Goal: Task Accomplishment & Management: Use online tool/utility

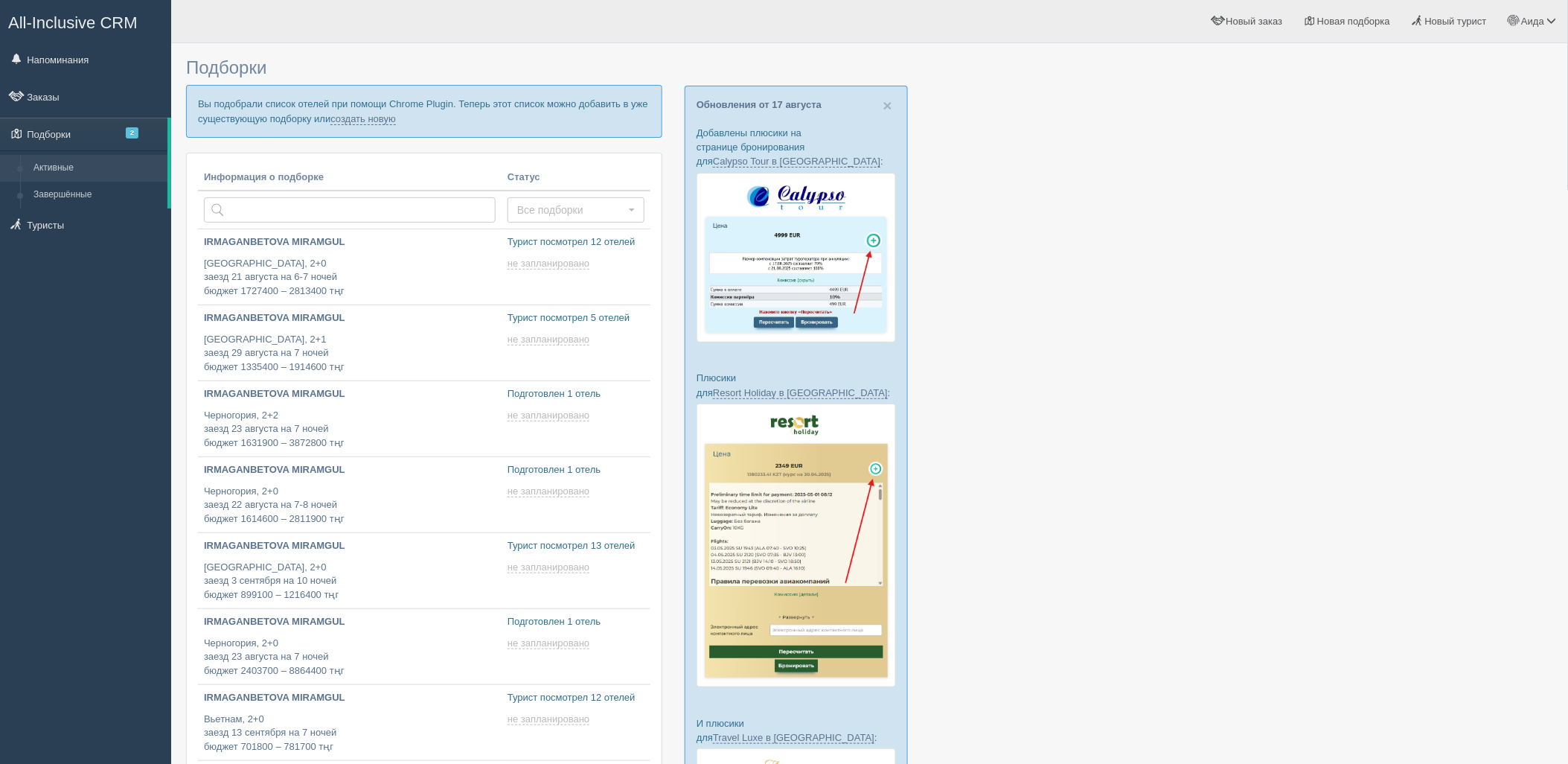
type input "[DATE] 18:40"
click at [386, 120] on link "создать новую" at bounding box center [364, 119] width 65 height 12
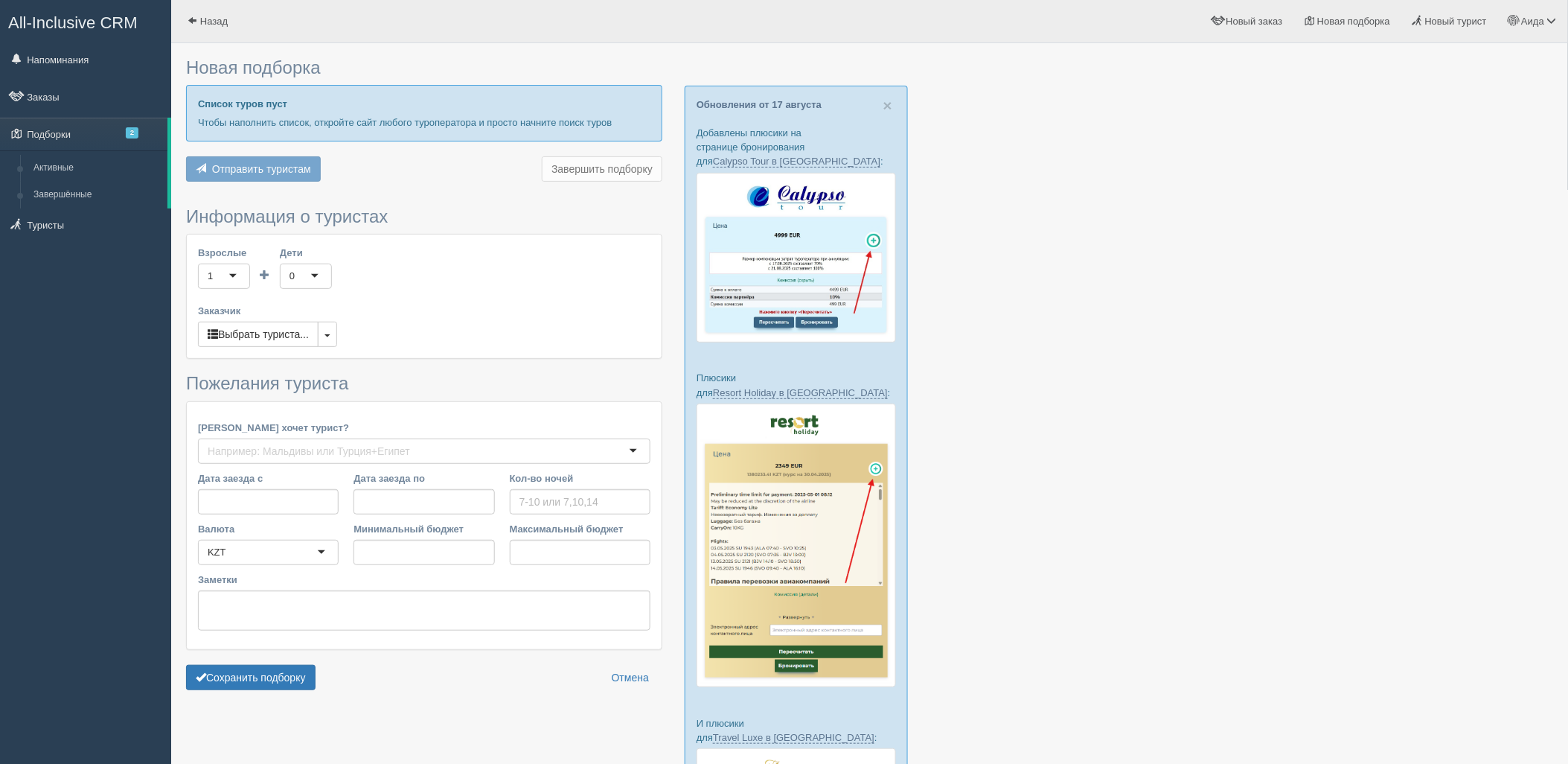
type input "7"
type input "1672800"
type input "1672900"
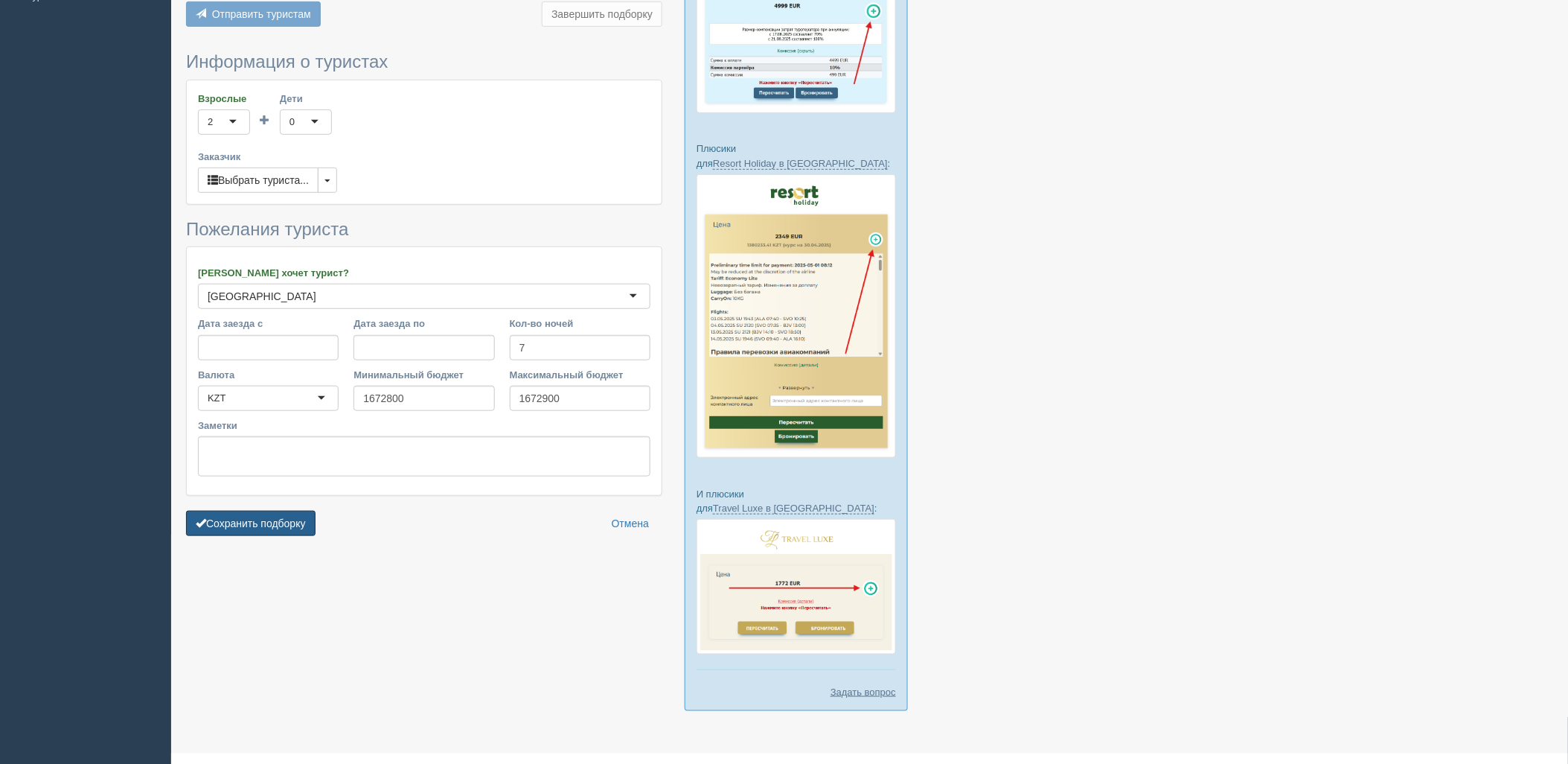
drag, startPoint x: 299, startPoint y: 512, endPoint x: 357, endPoint y: 525, distance: 59.4
click at [299, 514] on button "Сохранить подборку" at bounding box center [250, 524] width 129 height 26
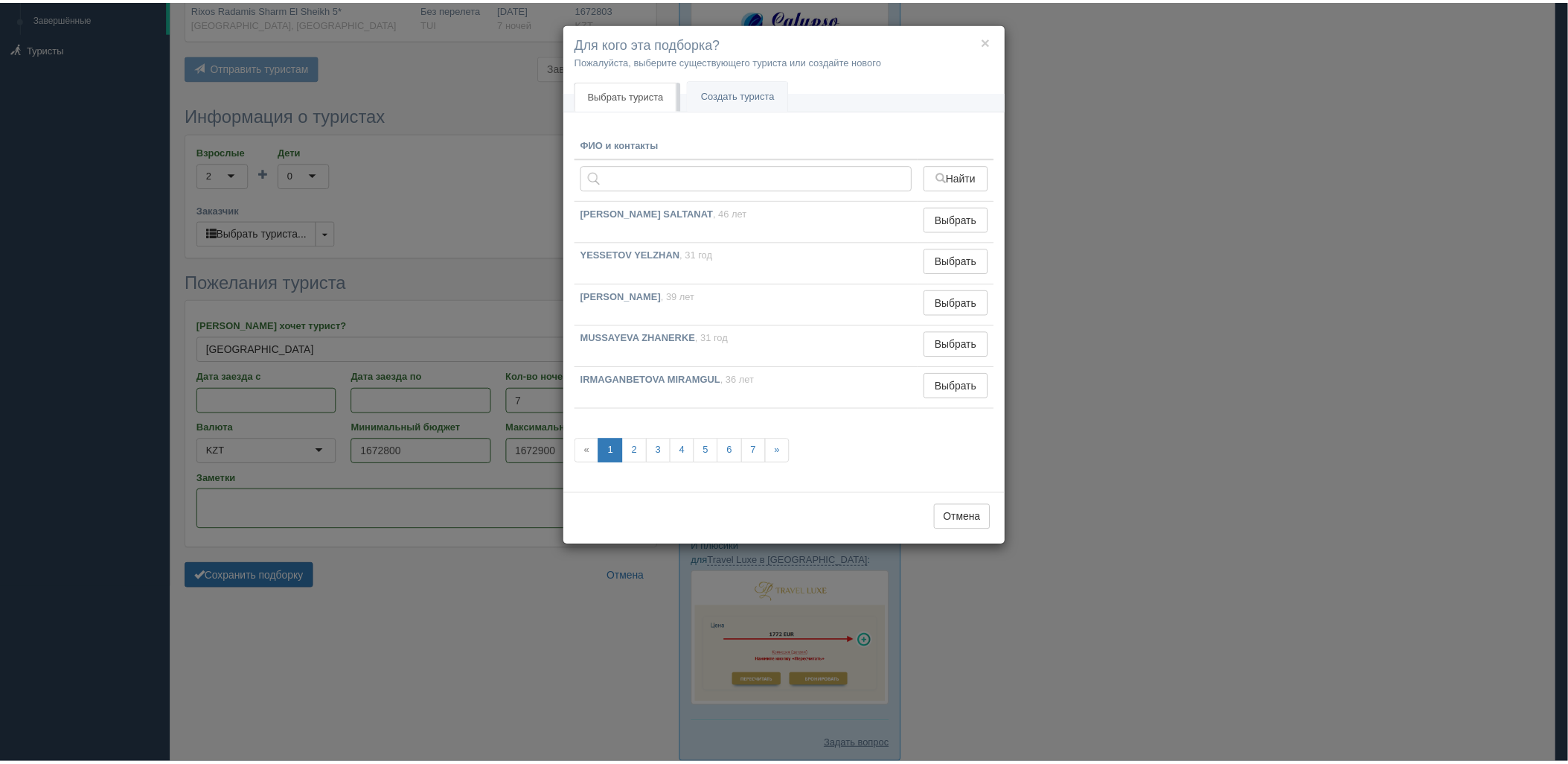
scroll to position [147, 0]
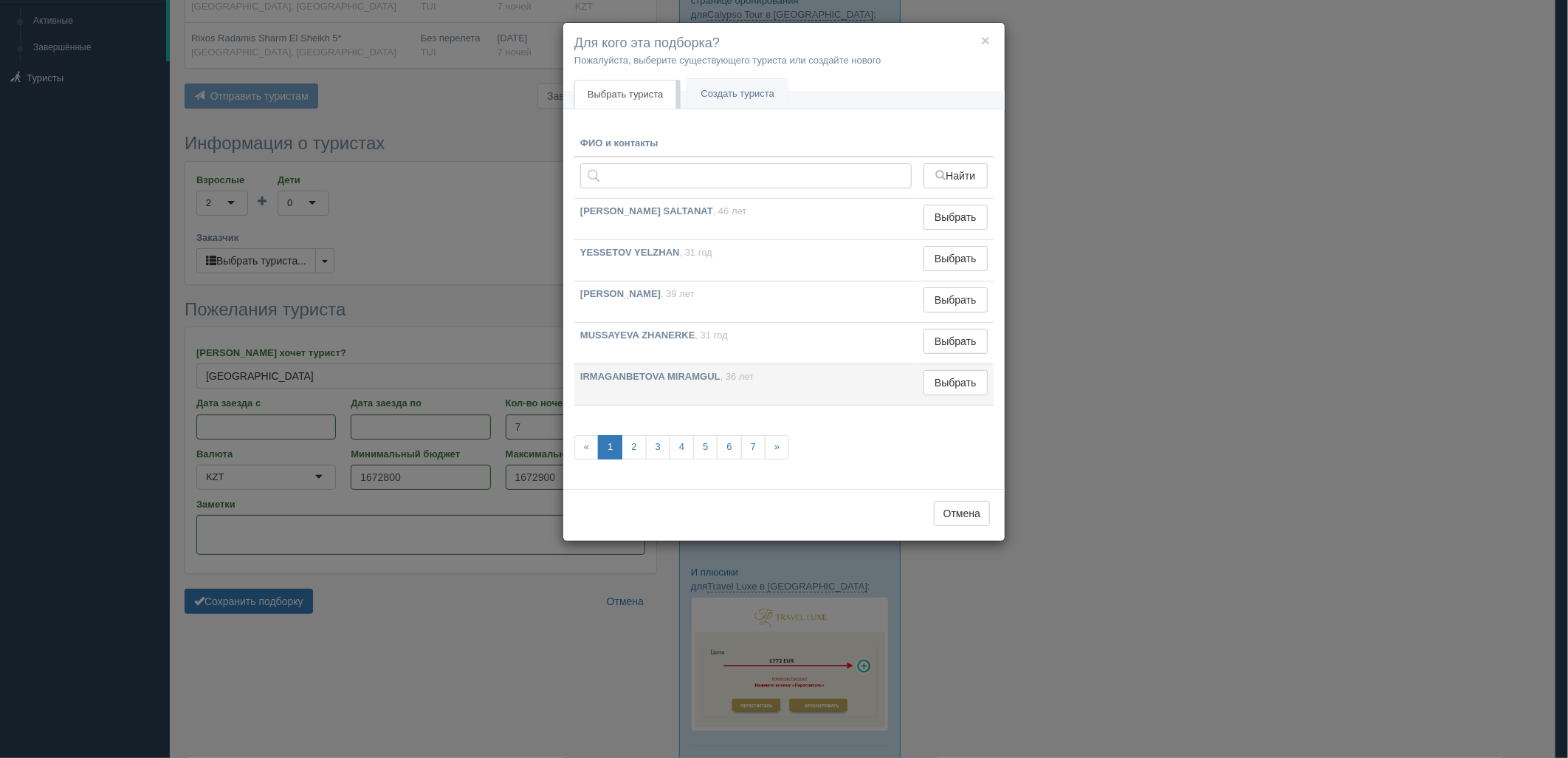
click at [988, 374] on td "Выбрать Выбран" at bounding box center [956, 385] width 76 height 41
click at [977, 378] on button "Выбрать" at bounding box center [955, 383] width 64 height 25
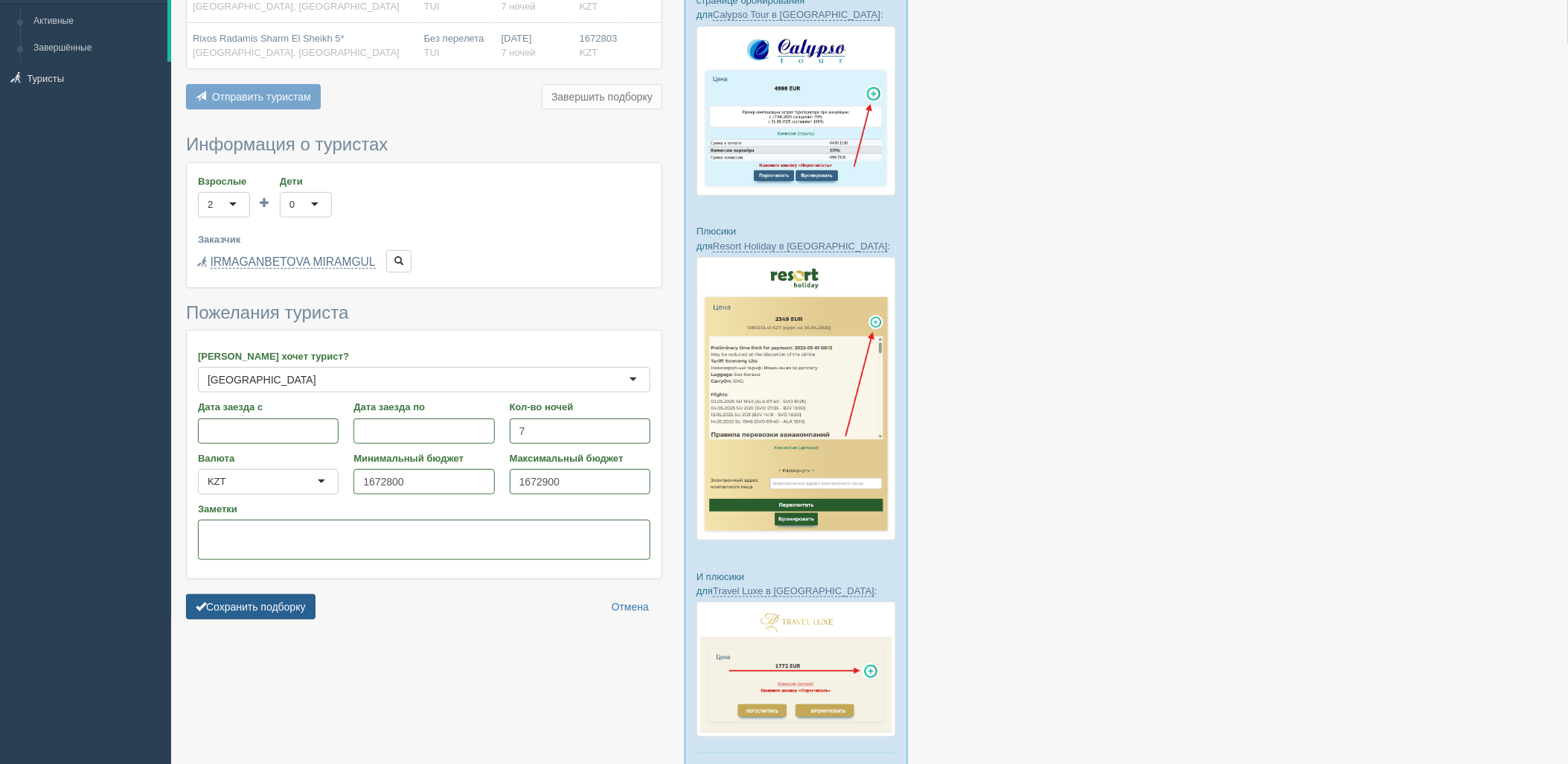
click at [226, 618] on button "Сохранить подборку" at bounding box center [250, 607] width 129 height 26
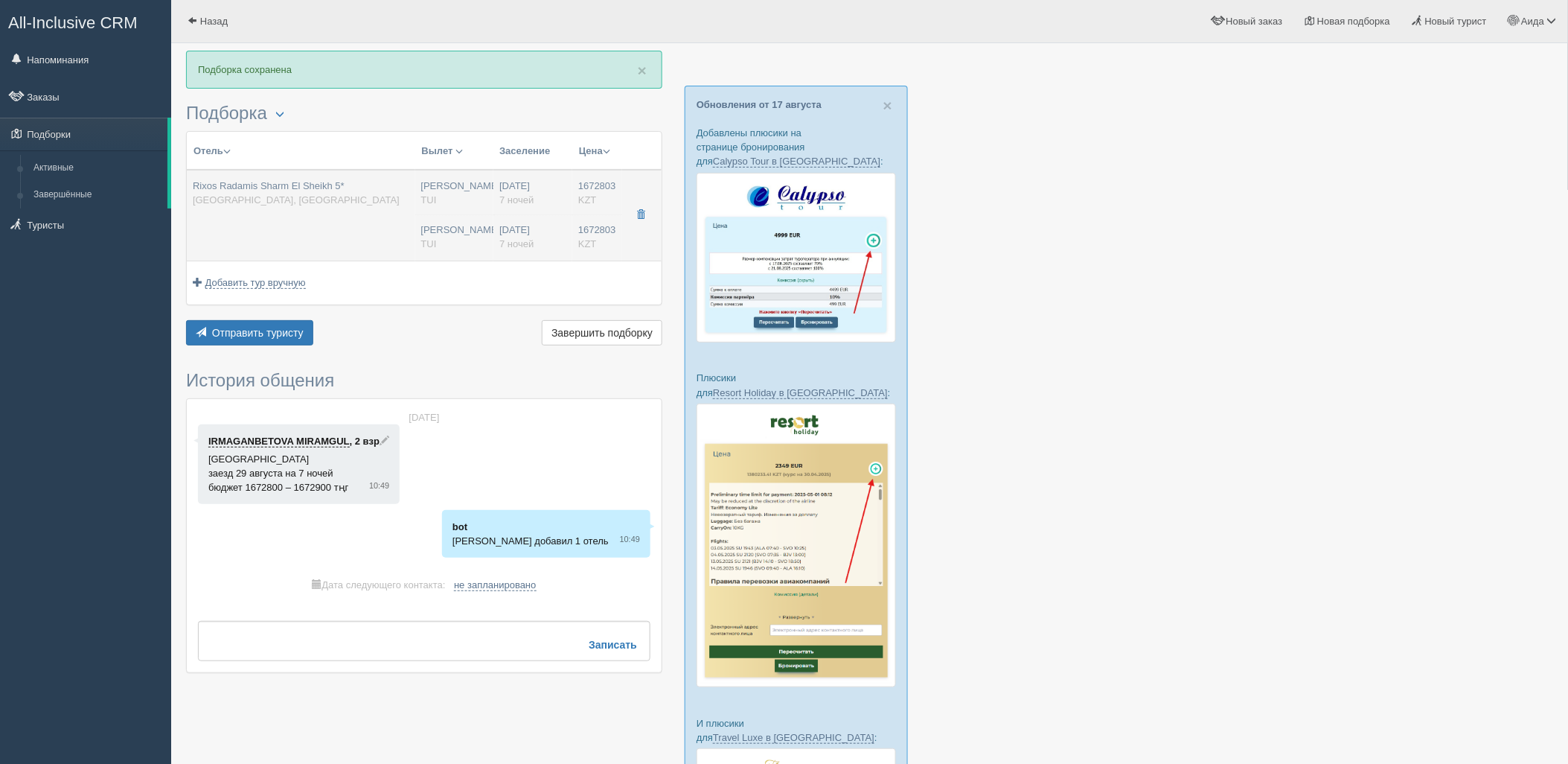
click at [464, 217] on td "[PERSON_NAME] [GEOGRAPHIC_DATA] [PERSON_NAME] [GEOGRAPHIC_DATA]" at bounding box center [454, 215] width 79 height 91
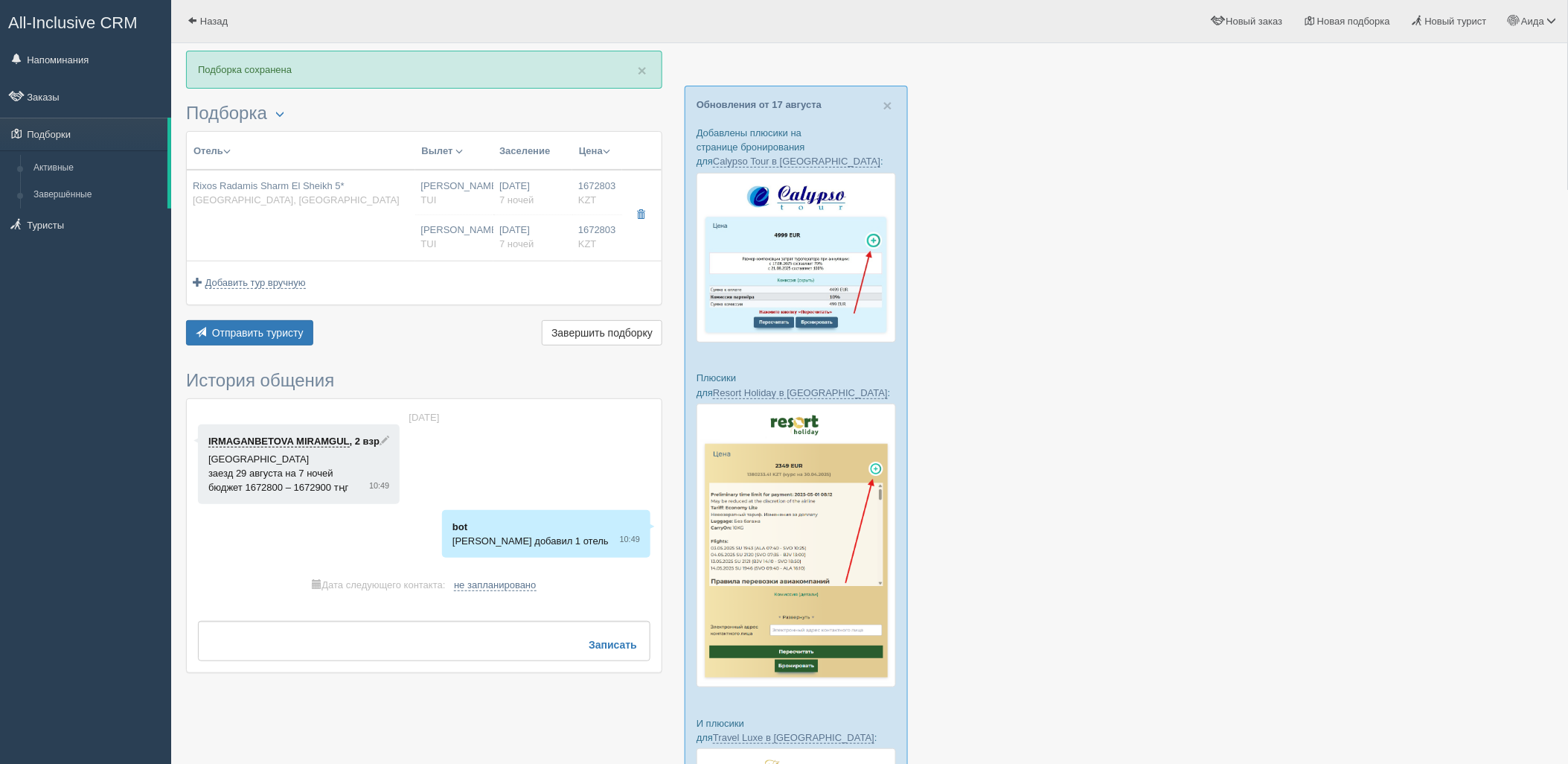
type input "Rixos Radamis Sharm El Sheikh 5*"
type input "[GEOGRAPHIC_DATA]"
type input "Шарм-эль-Шейх"
type input "1672803.00"
type input "[PERSON_NAME]"
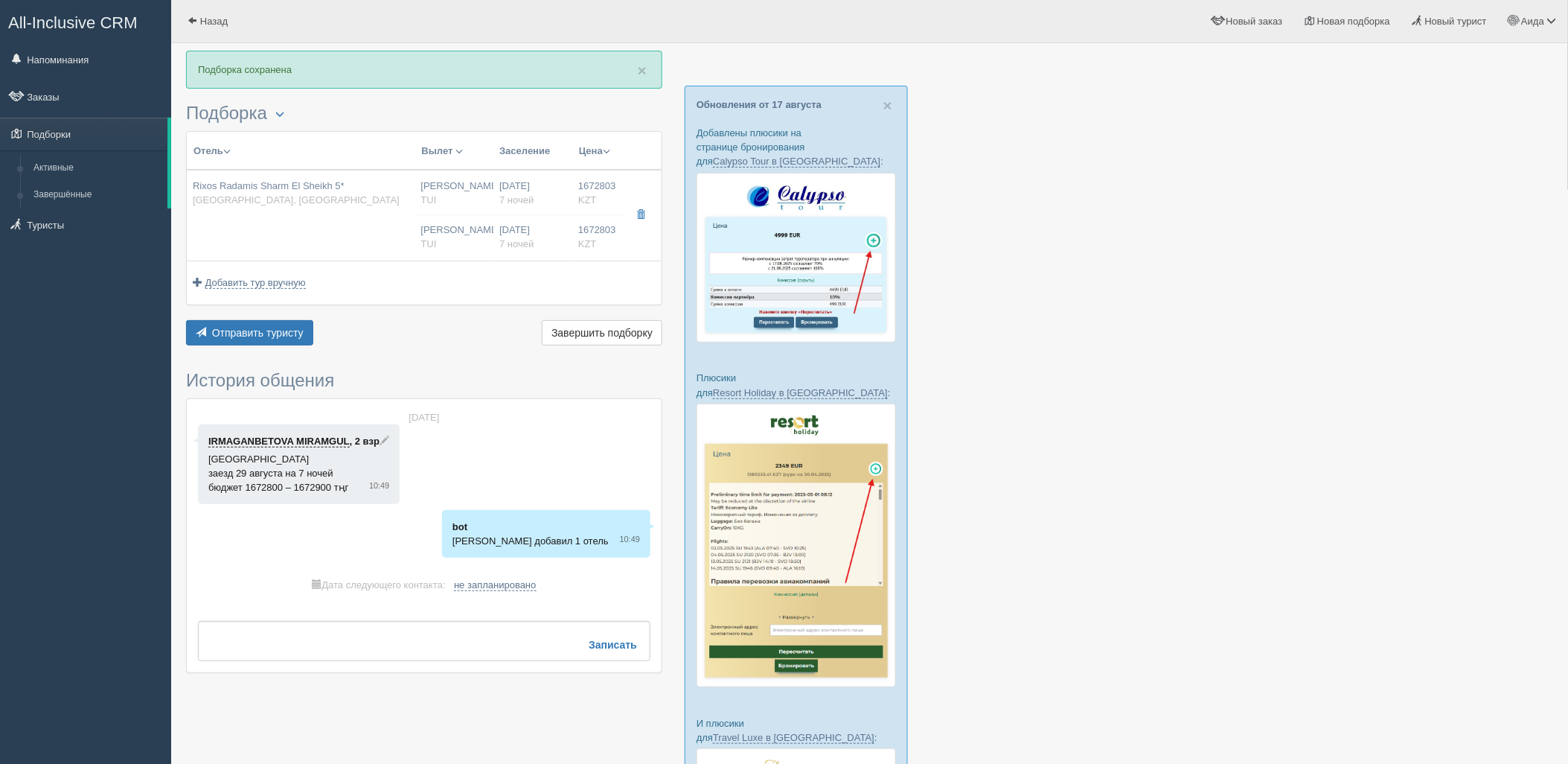
type input "Шарм-эль-Шейх SSH"
type input "09:20"
type input "13:30"
type input "Air Astana"
type input "14:35"
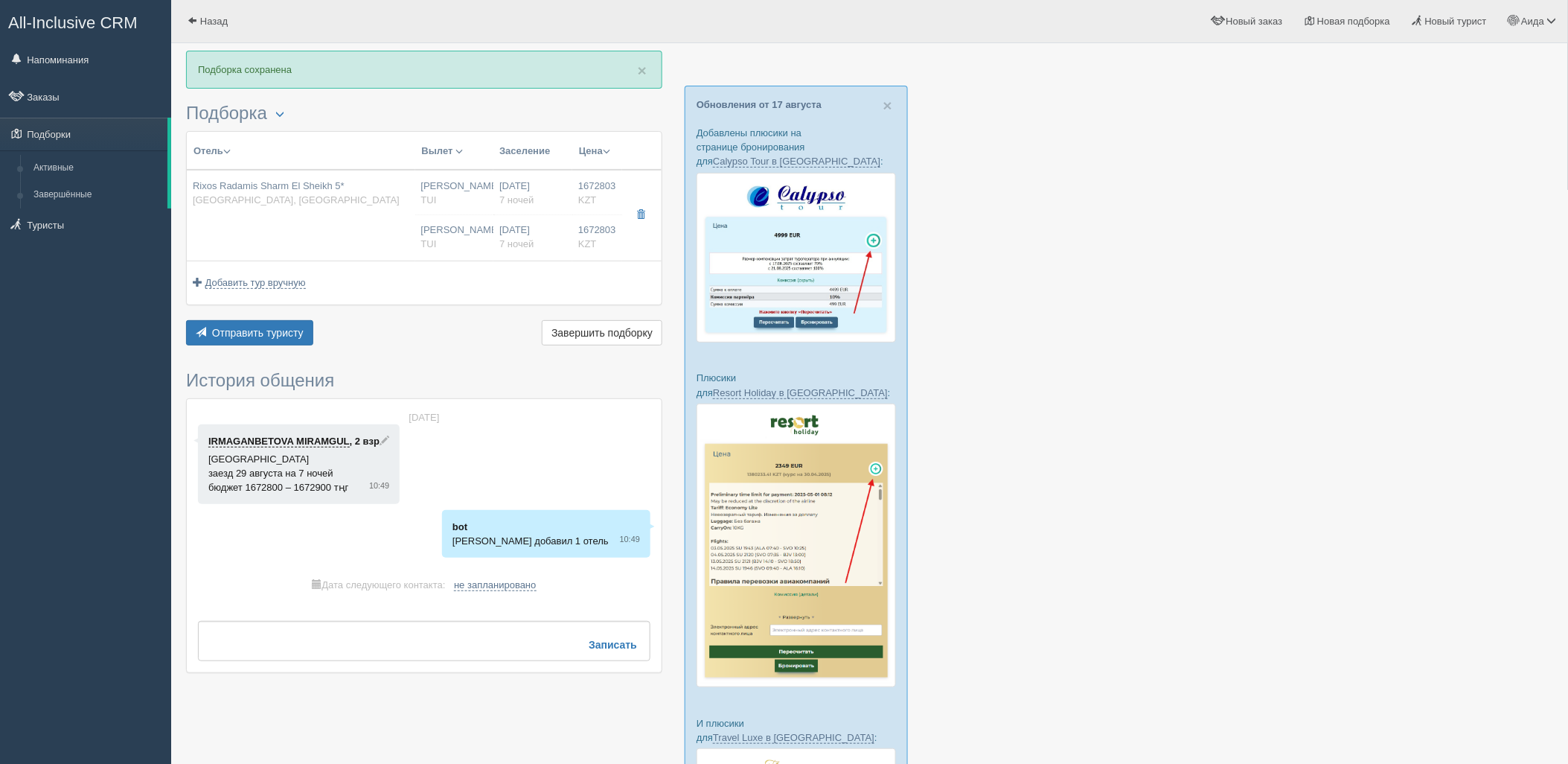
type input "22:25"
type input "7"
type input "SUPERIOR ROOM BLUE PLANET"
type input "Ultra All Inclusive"
type input "TUI"
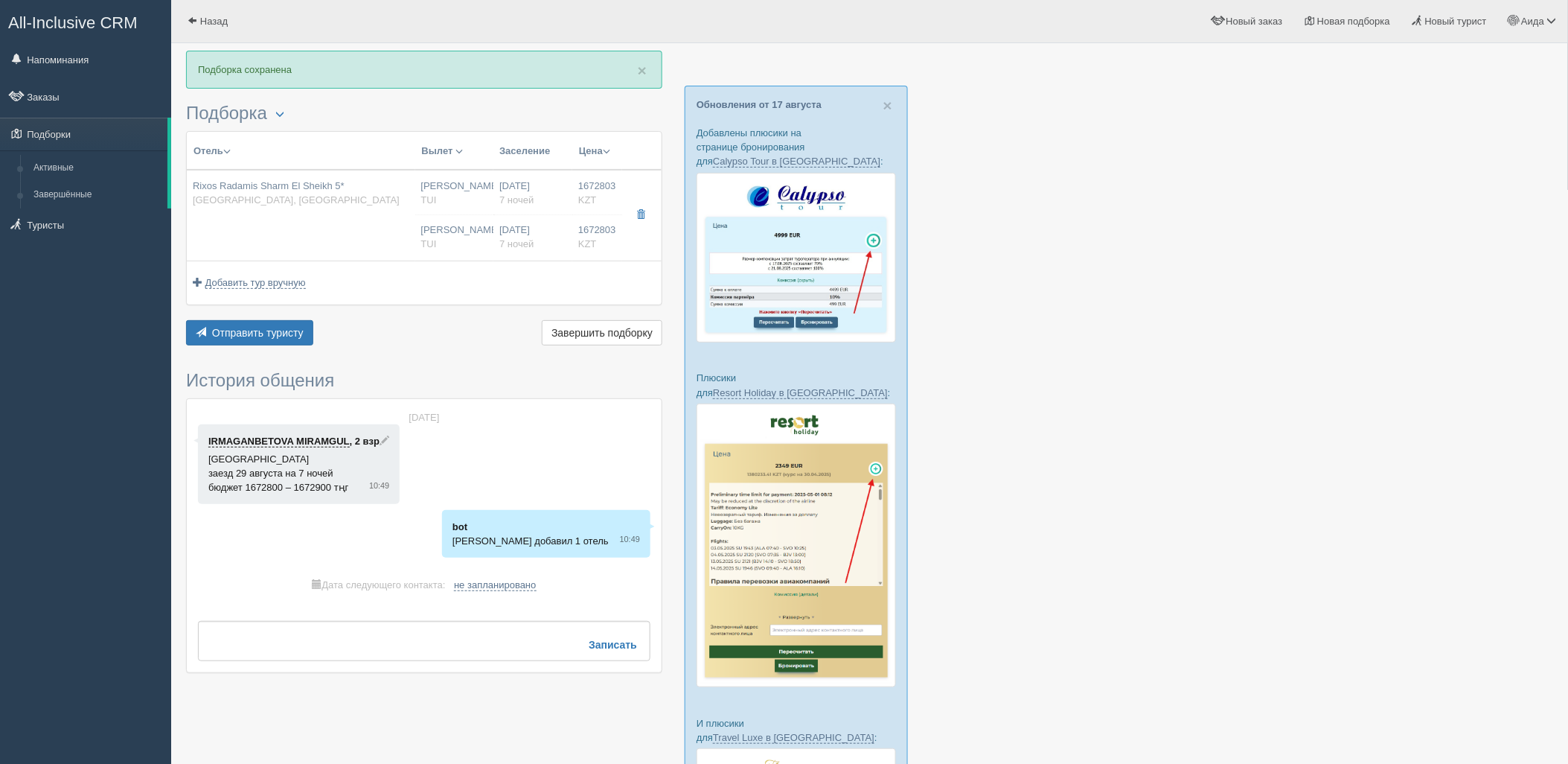
type input "[URL][DOMAIN_NAME]"
type input "1672803.00"
type input "[PERSON_NAME]"
type input "Шарм-эль-Шейх SSH"
type input "09:20"
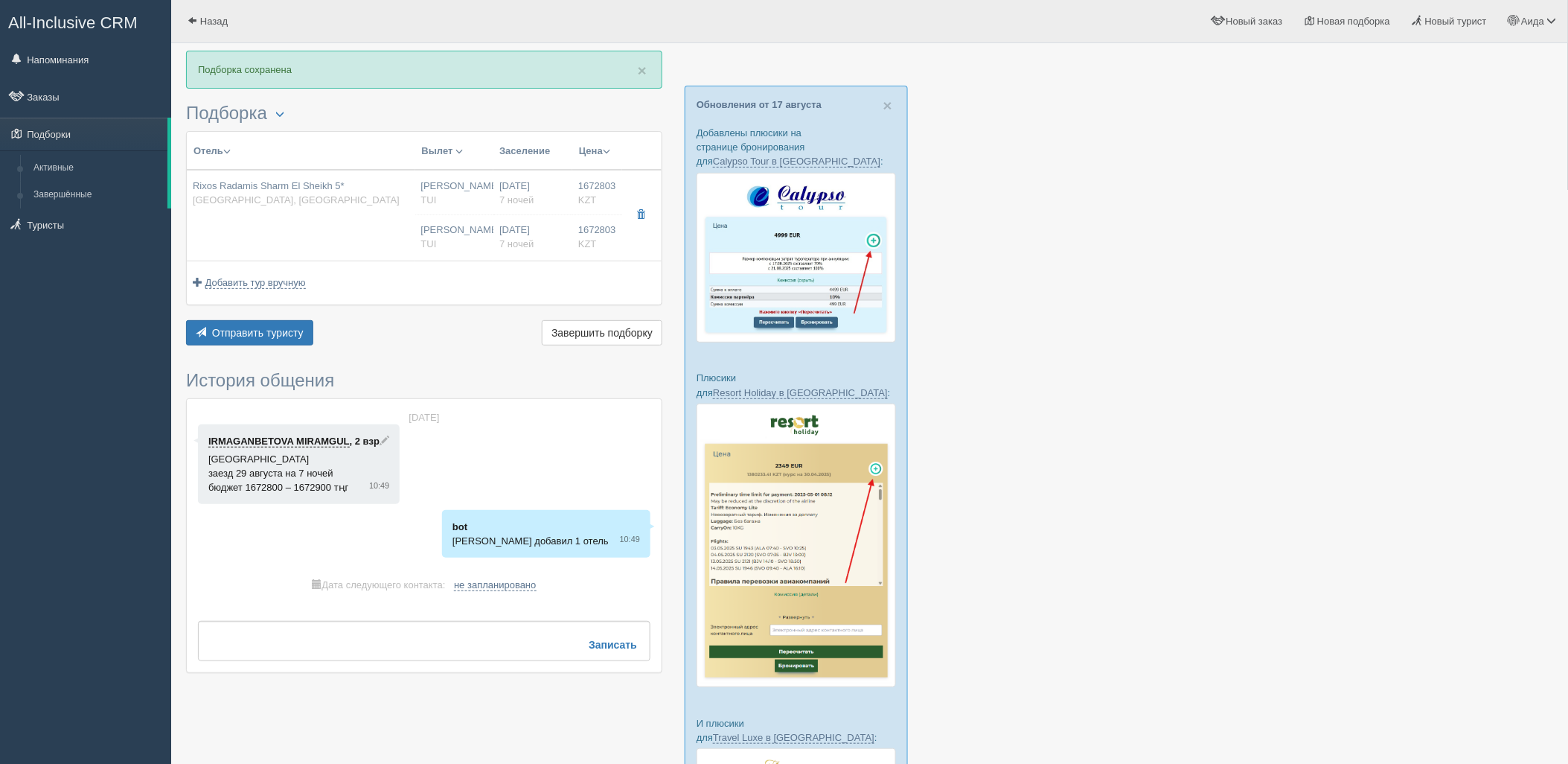
type input "13:30"
type input "Air Astana"
type input "14:35"
type input "22:25"
type input "7"
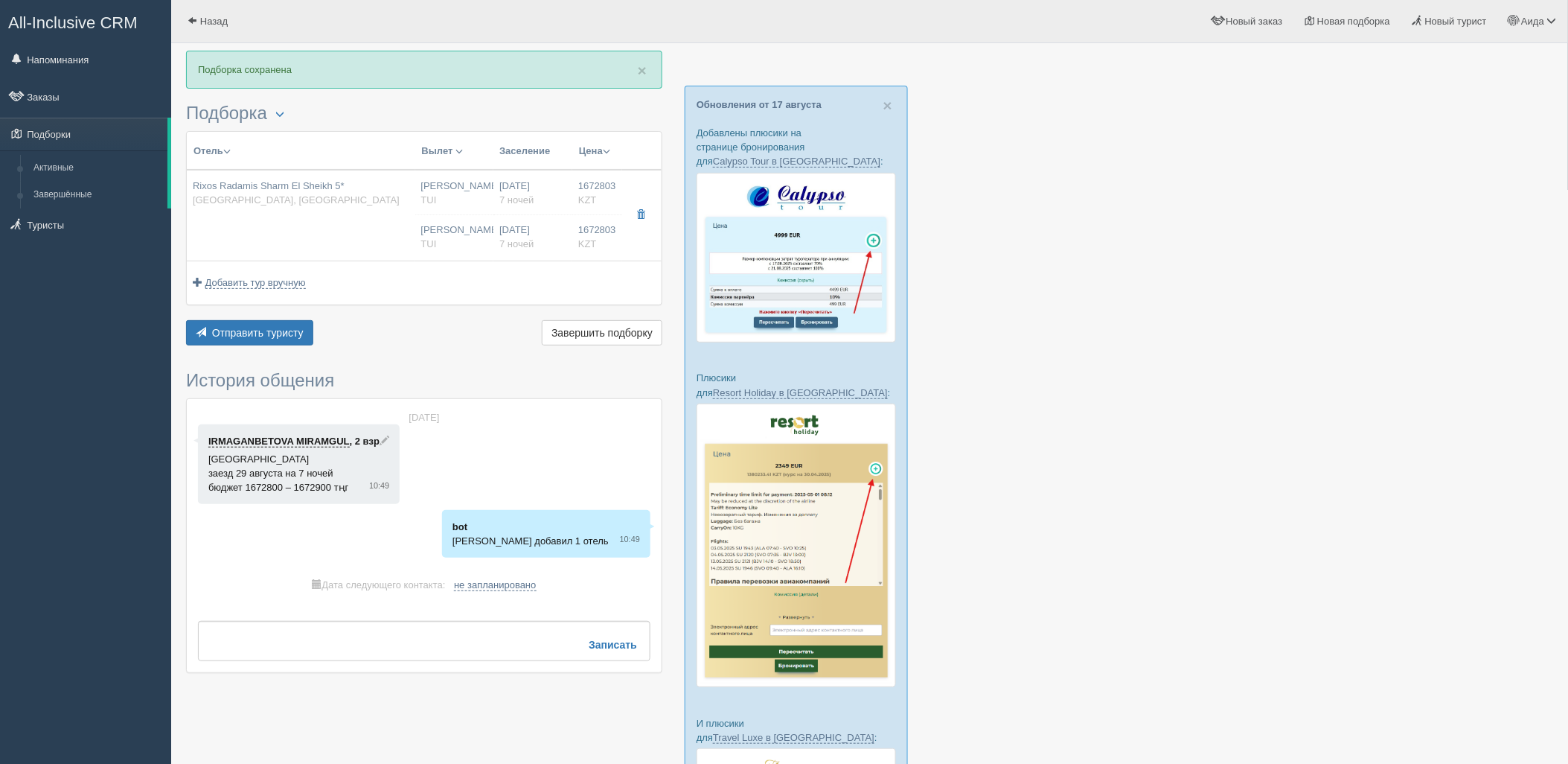
type input "SUPERIOR ROOM BLUE PLANET"
type input "Ultra All Inclusive"
type input "TUI"
type input "[URL][DOMAIN_NAME]"
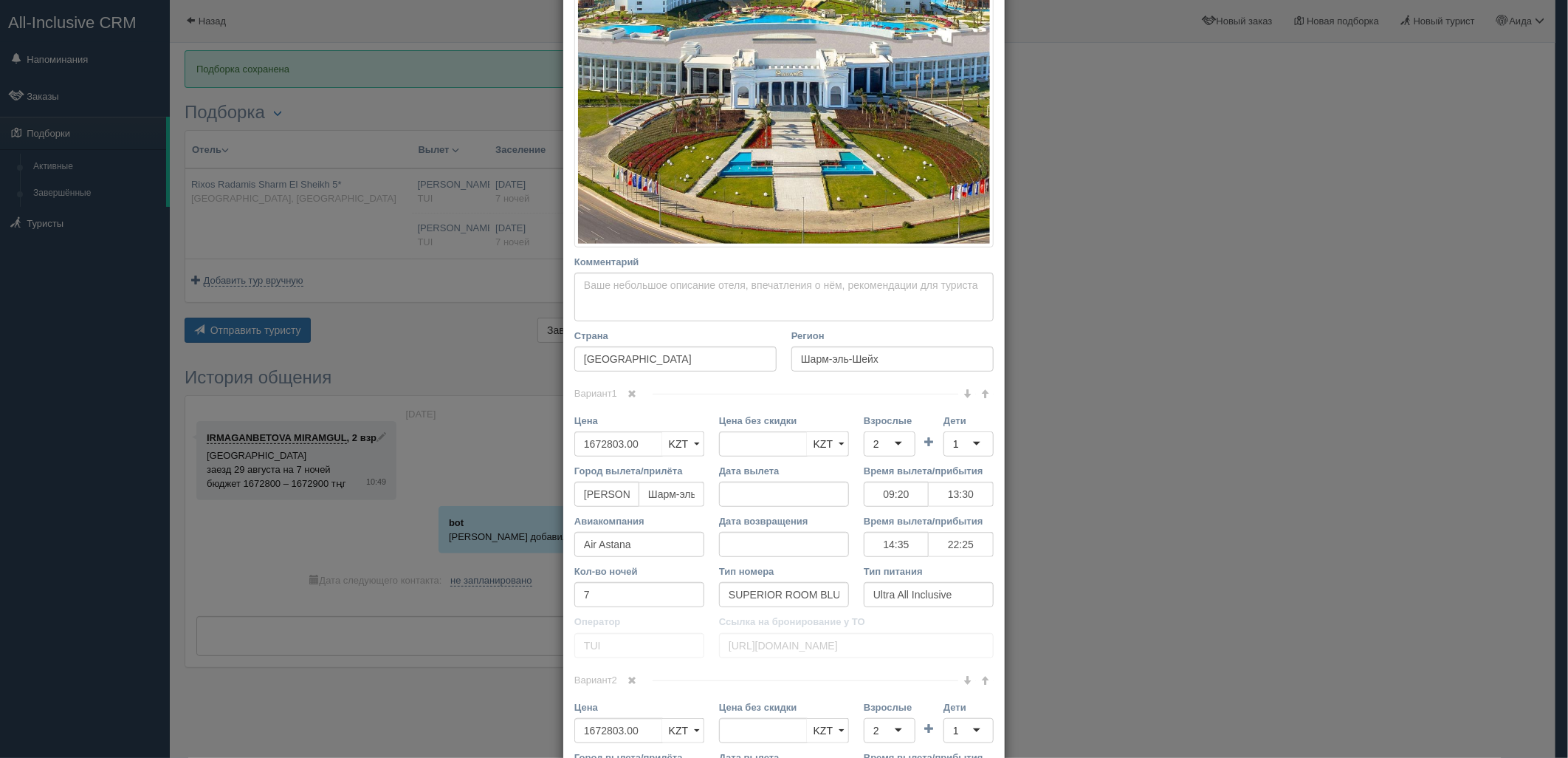
scroll to position [404, 0]
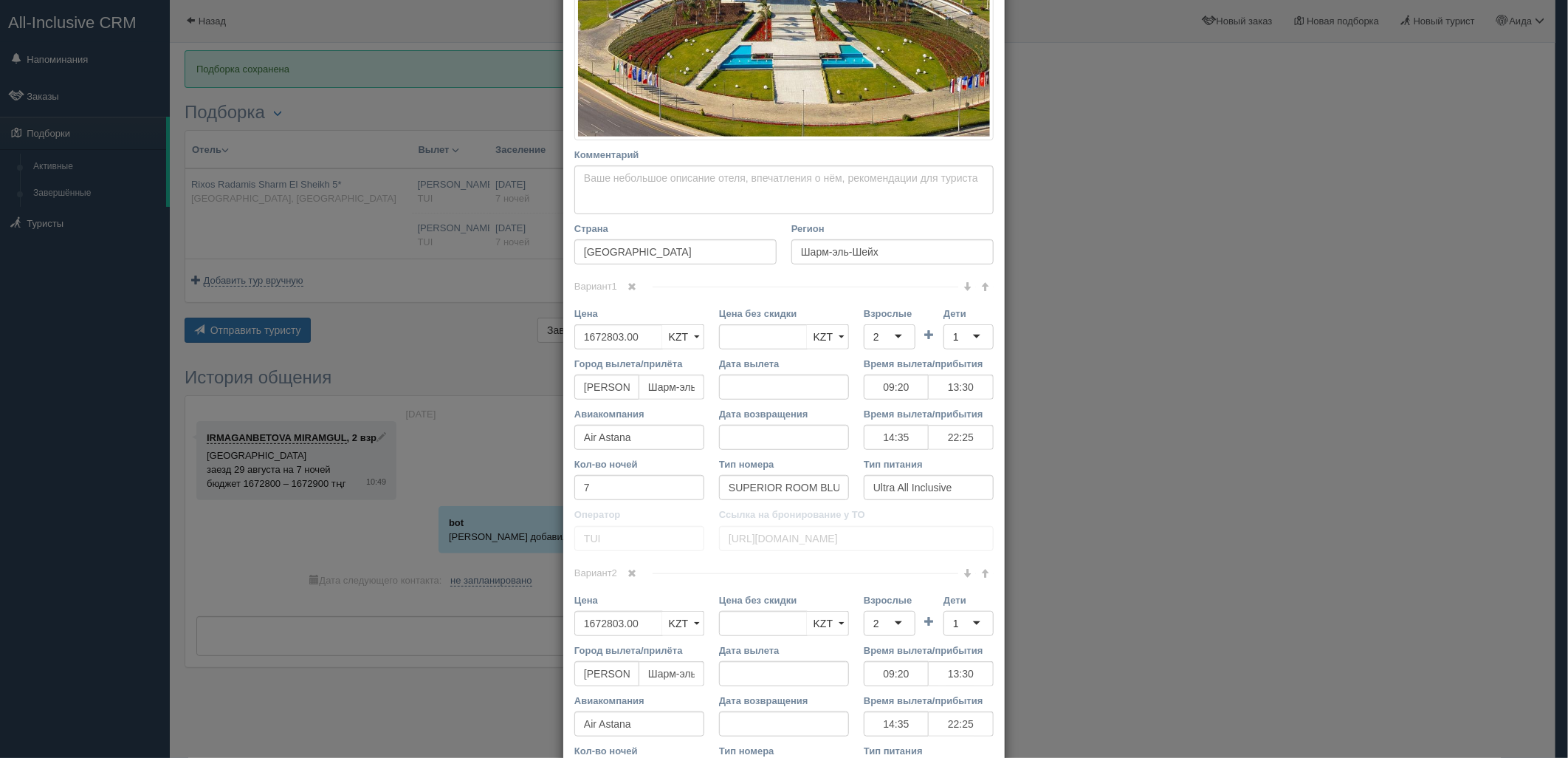
click at [629, 290] on span at bounding box center [633, 286] width 9 height 9
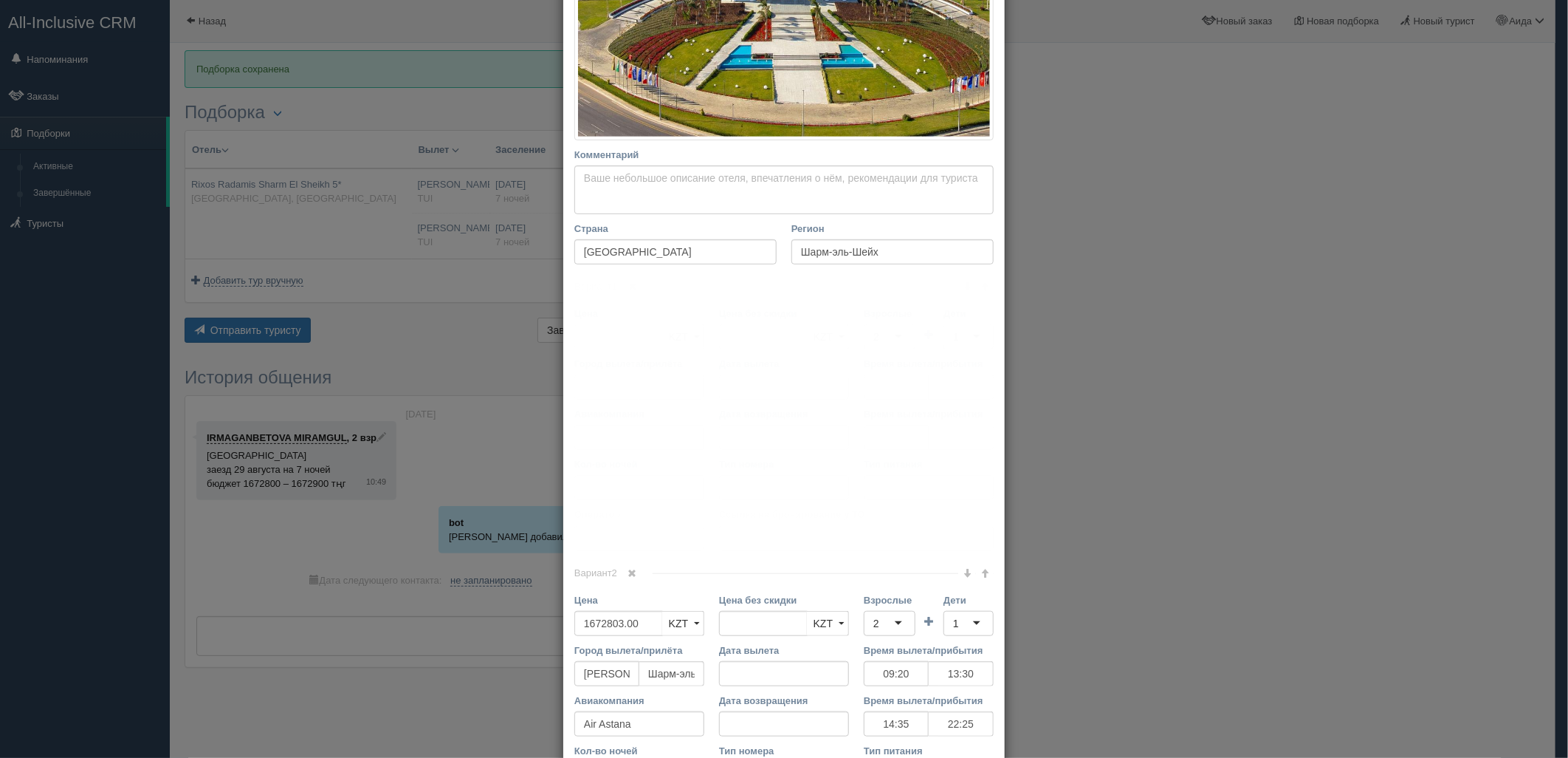
scroll to position [317, 0]
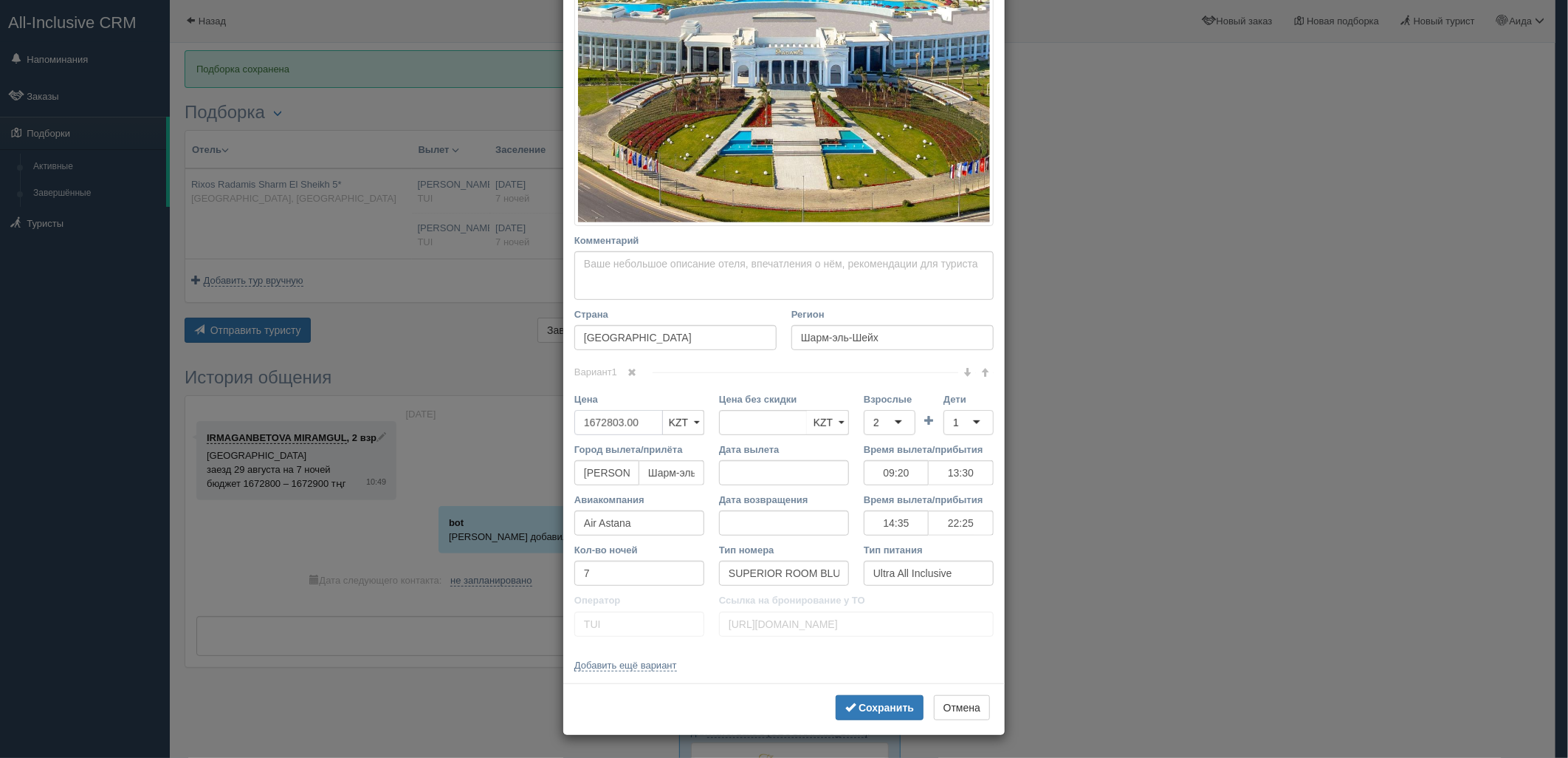
click at [543, 434] on div "× Редактировать тур Название отеля Rixos Radamis Sharm El Sheikh 5* Ссылка на о…" at bounding box center [784, 379] width 1568 height 758
type input "1672803.00"
type input "3312000"
click at [872, 414] on div "2" at bounding box center [889, 423] width 51 height 25
drag, startPoint x: 894, startPoint y: 503, endPoint x: 942, endPoint y: 451, distance: 70.8
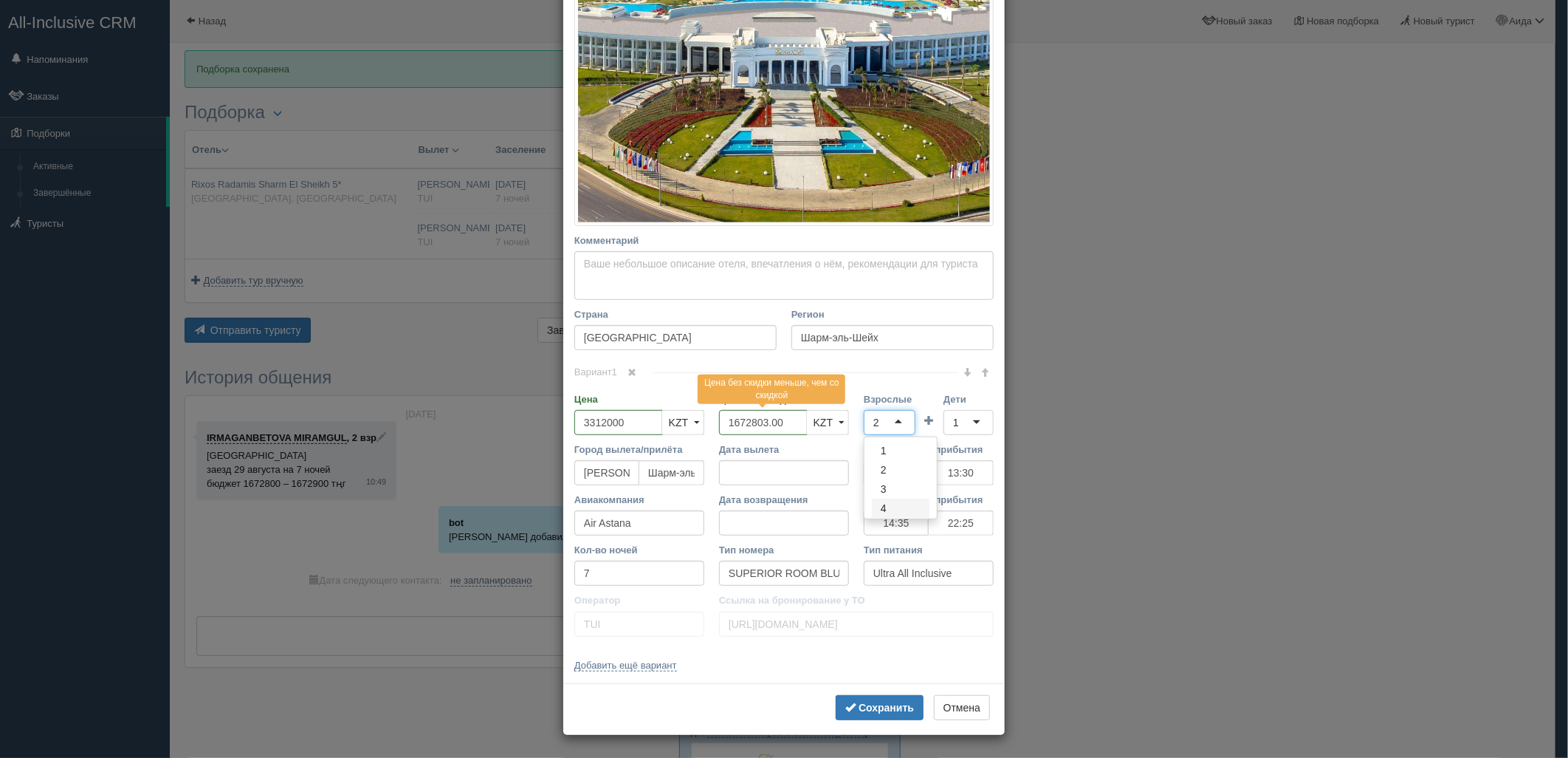
scroll to position [0, 0]
click at [957, 430] on div "1" at bounding box center [968, 423] width 50 height 25
click at [902, 714] on button "Сохранить" at bounding box center [879, 708] width 88 height 25
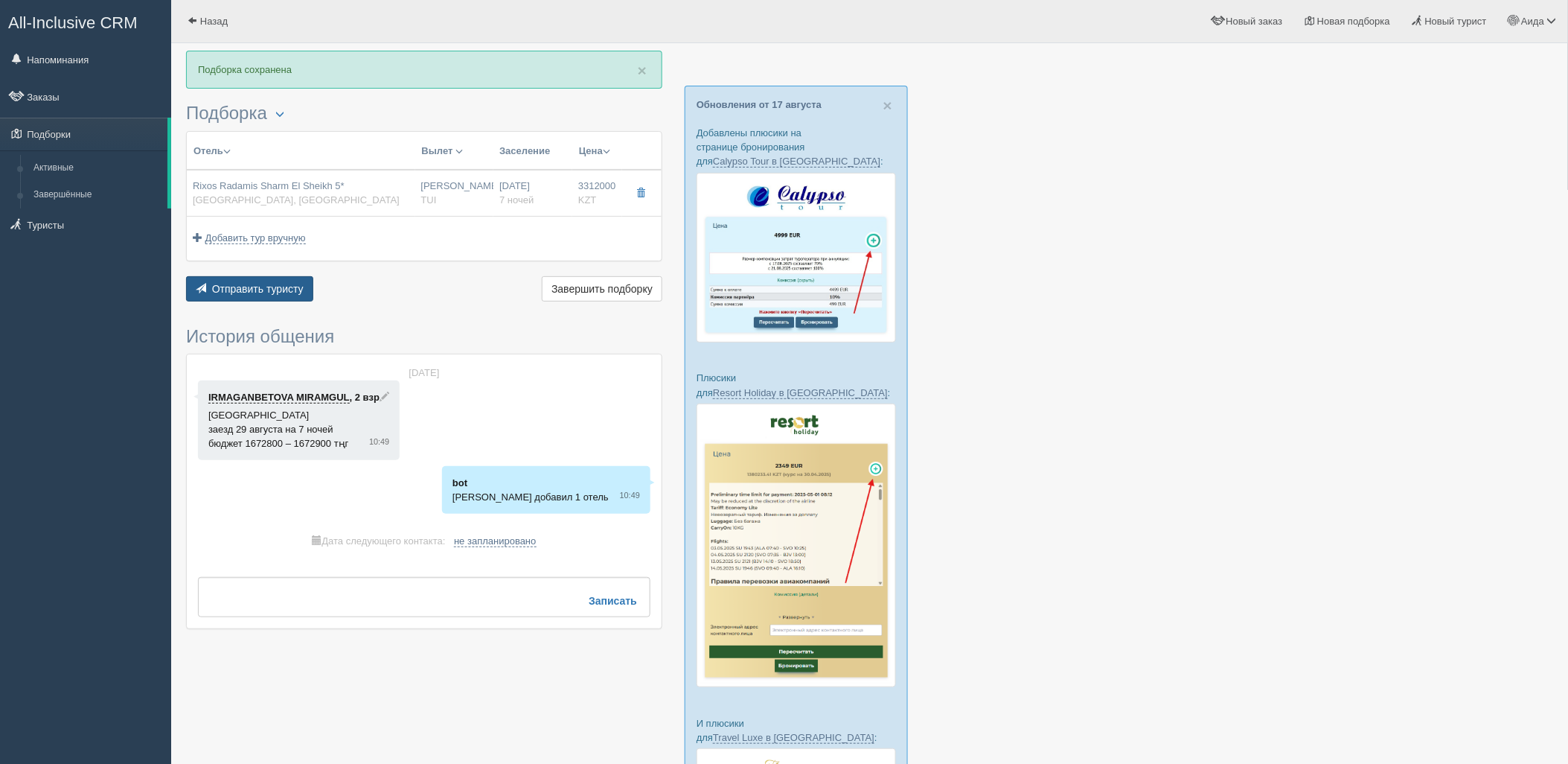
click at [277, 288] on span "Отправить туристу" at bounding box center [257, 289] width 92 height 12
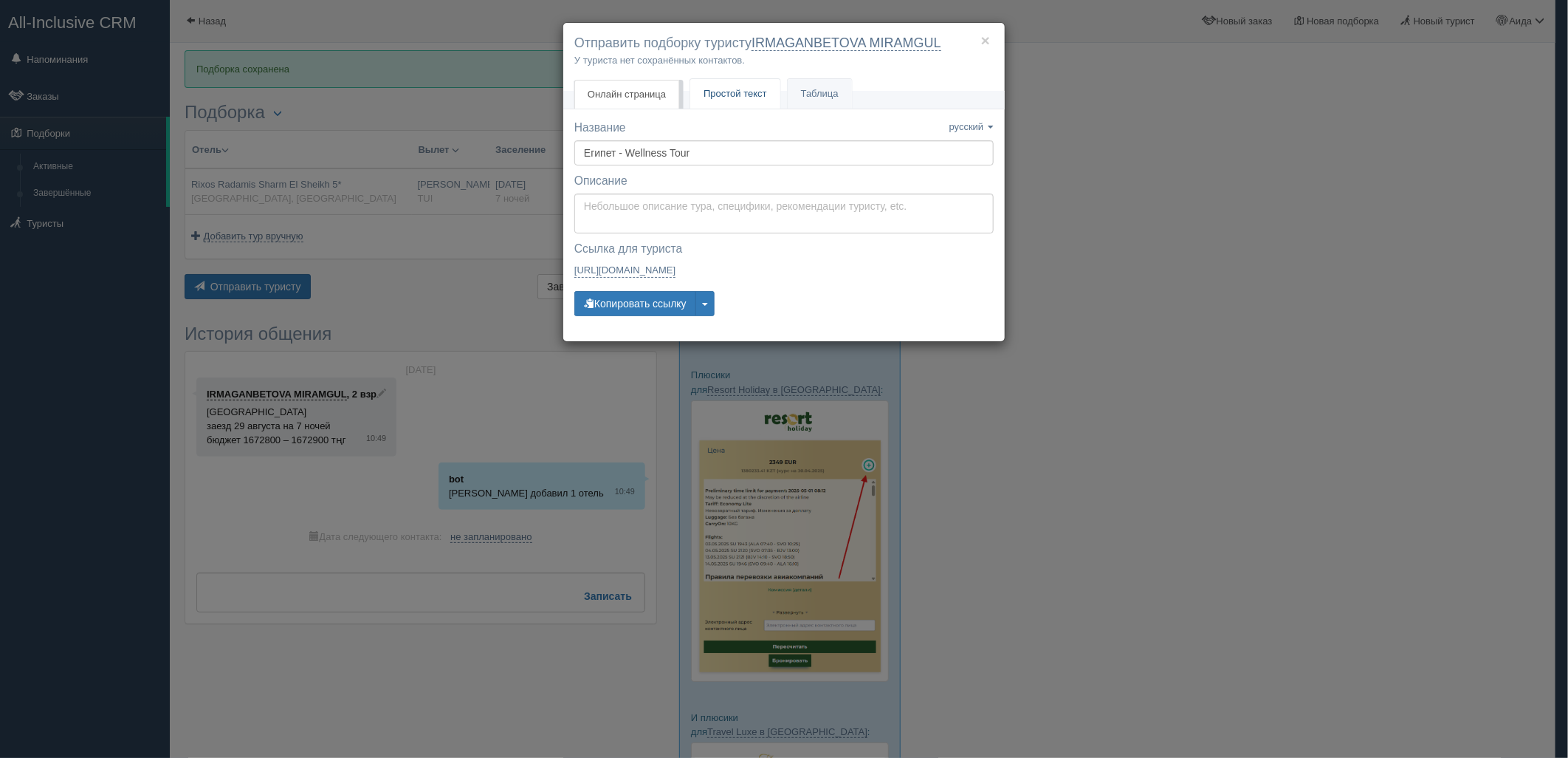
click at [741, 94] on span "Простой текст" at bounding box center [735, 93] width 63 height 11
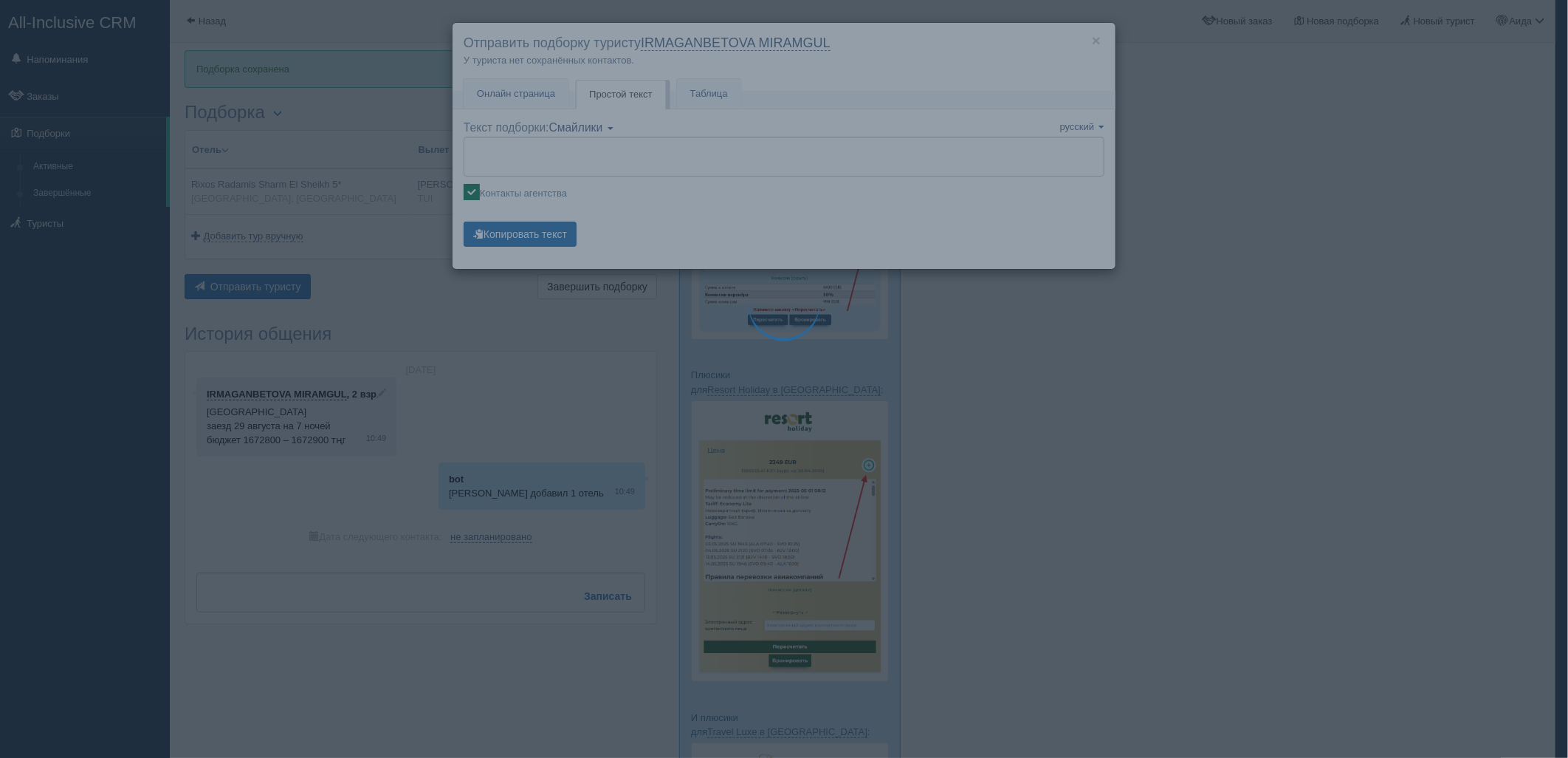
type textarea "🌞 Loremi dolo! Sitametcon Adi elitseddoei temporinc utlabore: 🌎 Etdolo, Magn-al…"
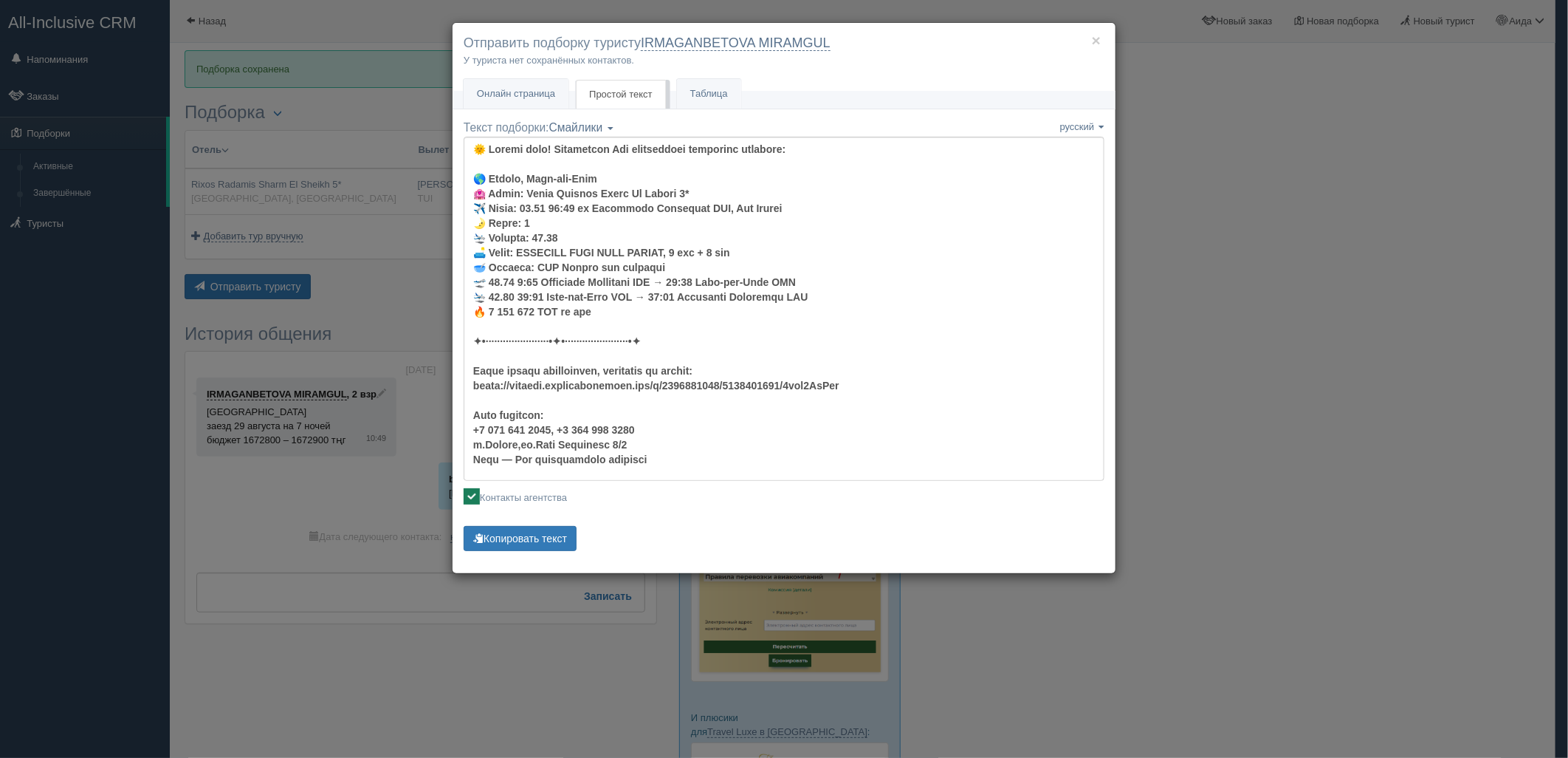
click at [537, 518] on div "Текст подборки: Смайлики Компактный Аскетический Смайлики Смайлики Компактный А…" at bounding box center [784, 337] width 640 height 435
click at [540, 532] on button "Копировать текст" at bounding box center [520, 539] width 113 height 25
